Goal: Information Seeking & Learning: Learn about a topic

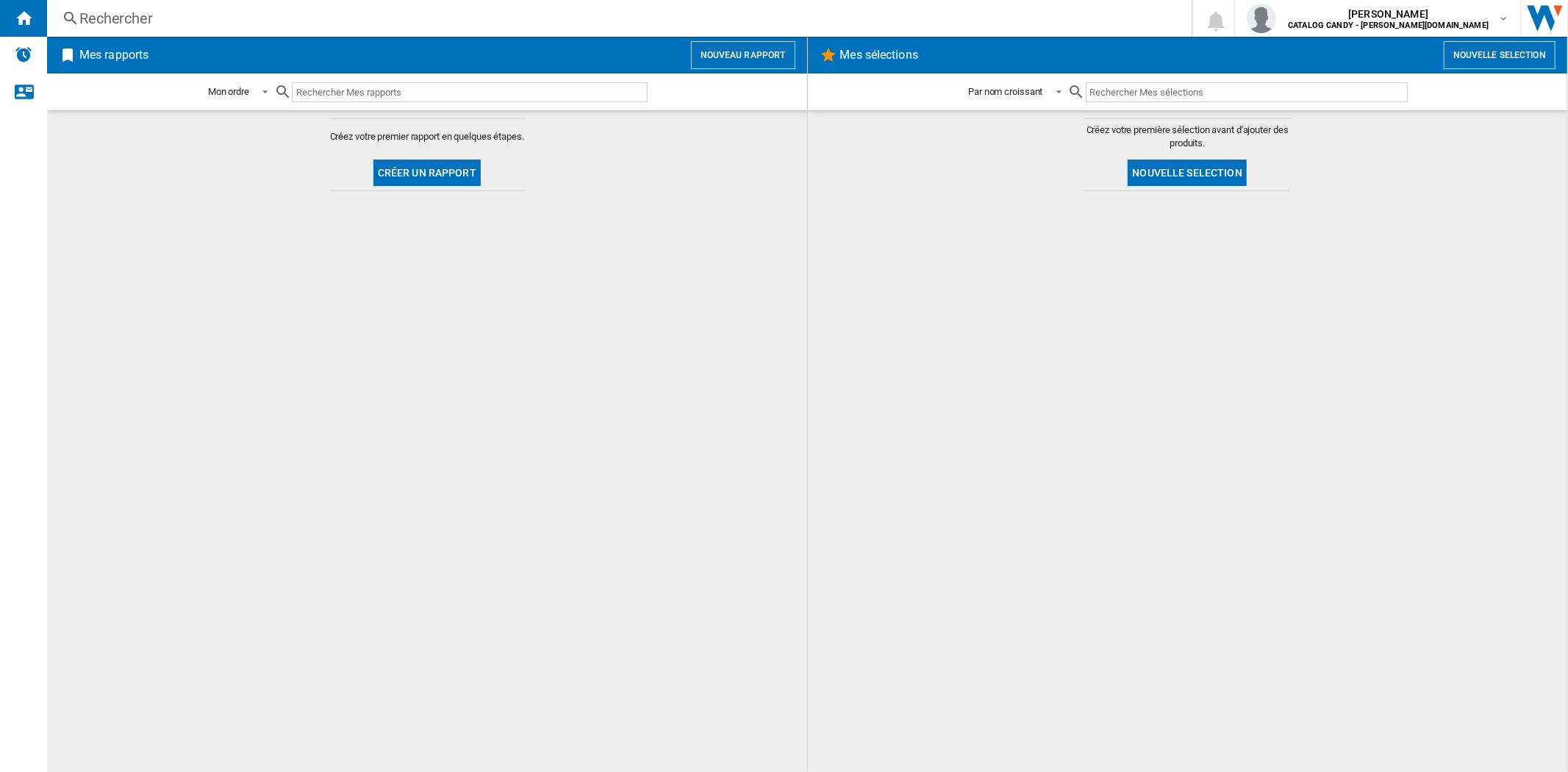
click at [206, 18] on div "Rechercher" at bounding box center [617, 18] width 1074 height 21
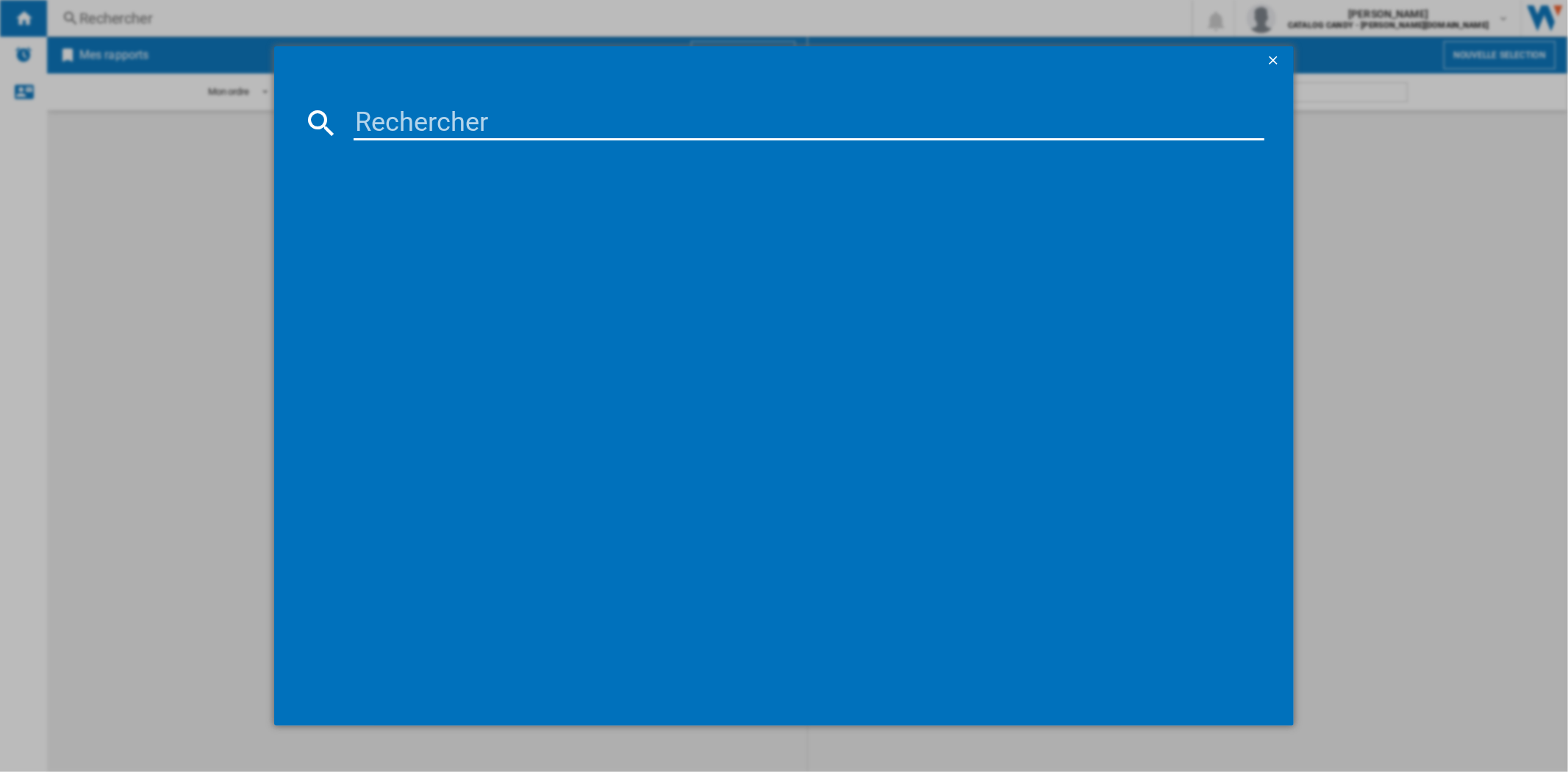
click at [733, 126] on input at bounding box center [808, 123] width 910 height 35
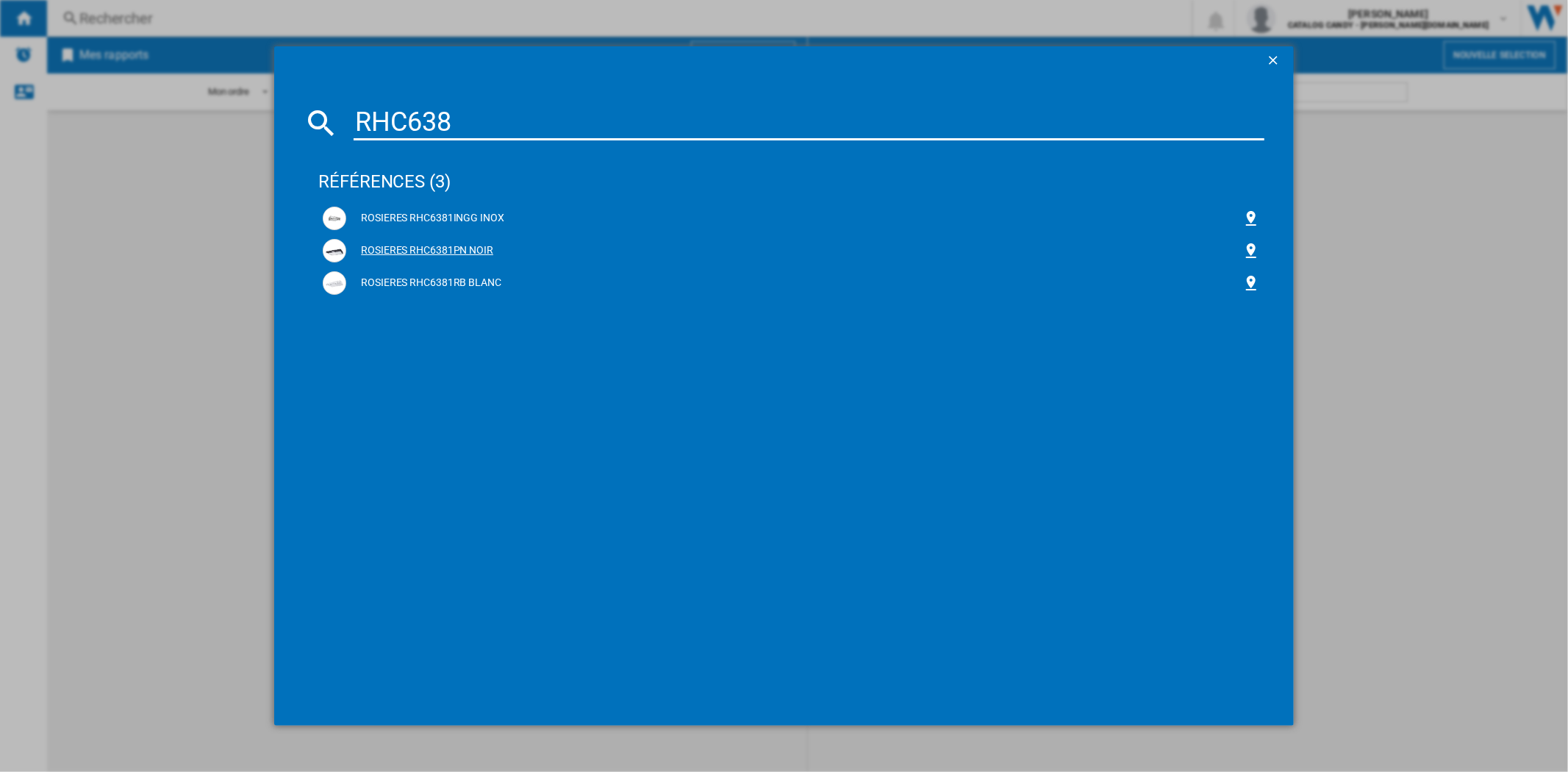
type input "RHC638"
click at [435, 252] on div "ROSIERES RHC6381PN NOIR" at bounding box center [794, 251] width 895 height 14
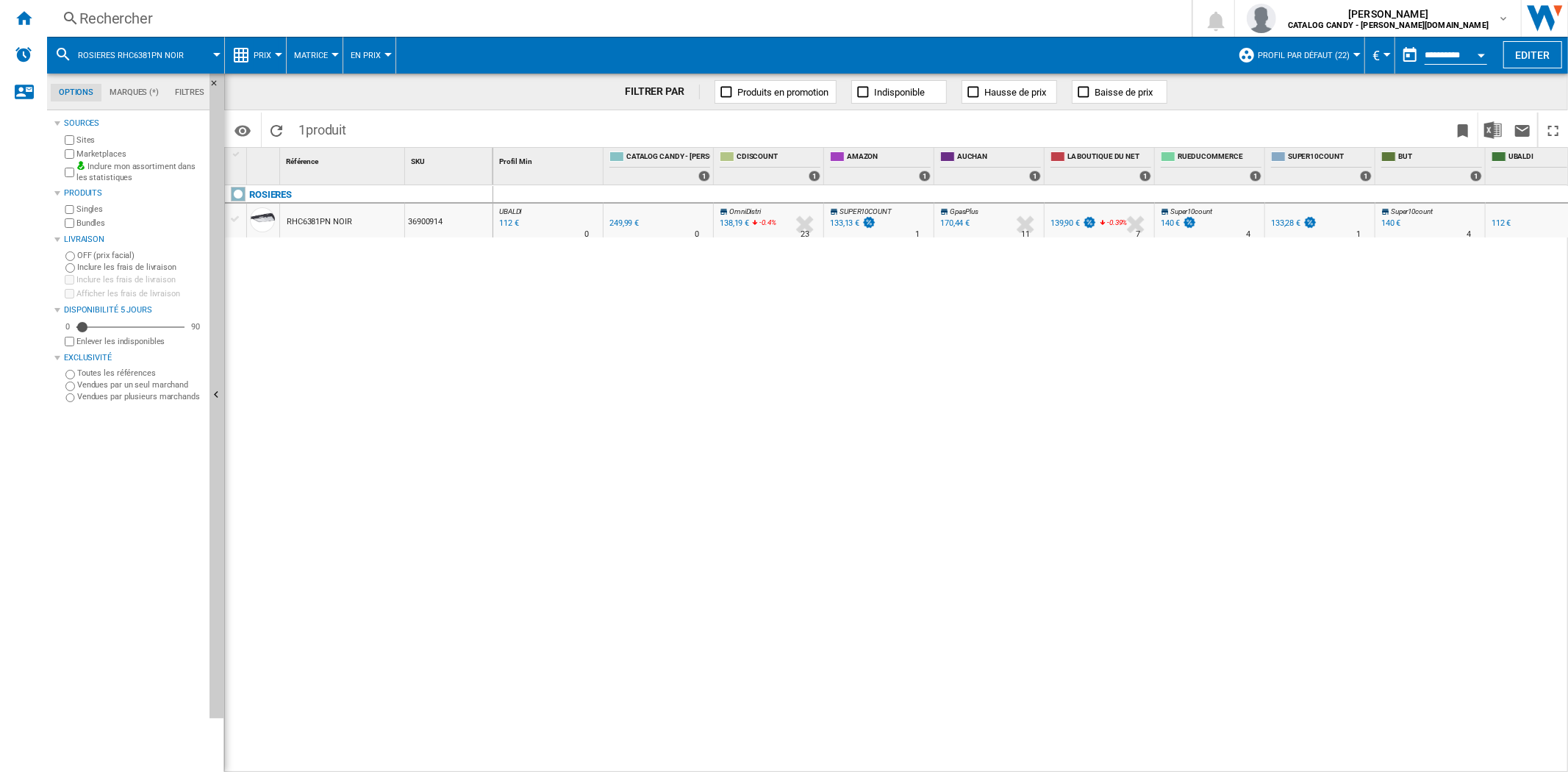
click at [258, 60] on button "Prix" at bounding box center [266, 55] width 25 height 37
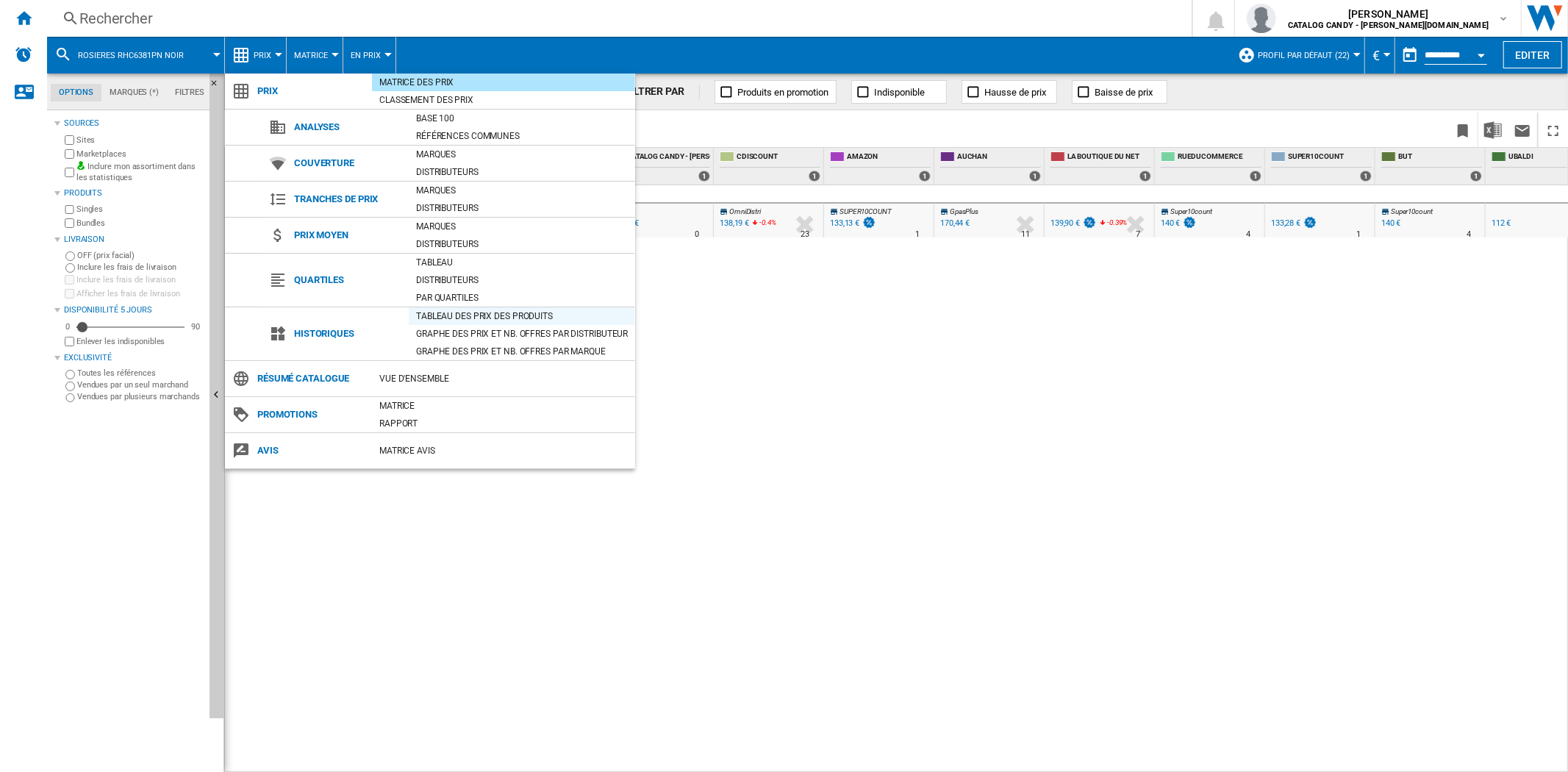
click at [458, 318] on div "Tableau des prix des produits" at bounding box center [522, 316] width 227 height 14
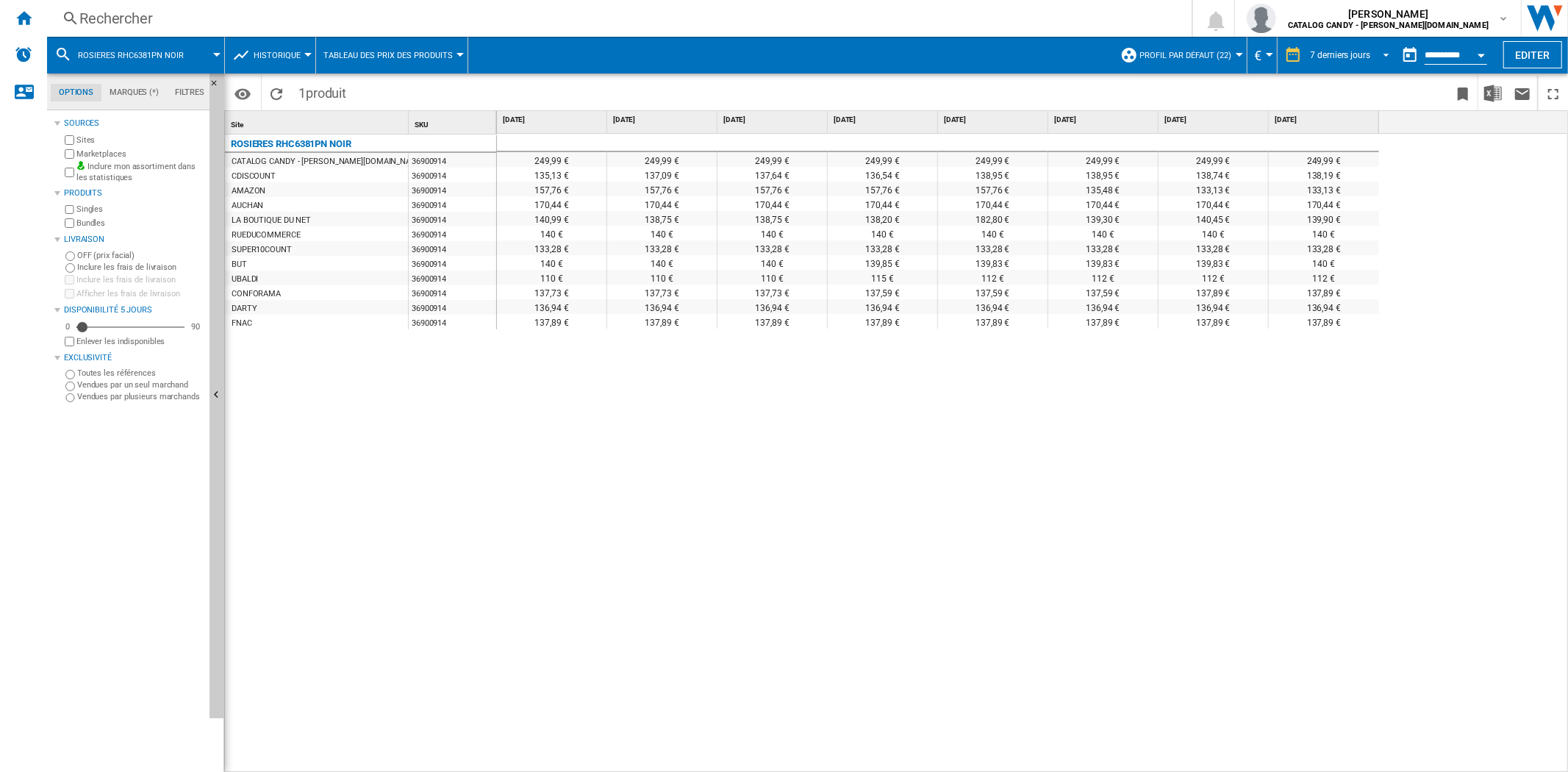
click at [1357, 55] on div "7 derniers jours" at bounding box center [1341, 55] width 60 height 10
click at [1335, 85] on md-option "14 derniers jours" at bounding box center [1351, 78] width 111 height 22
